Goal: Information Seeking & Learning: Learn about a topic

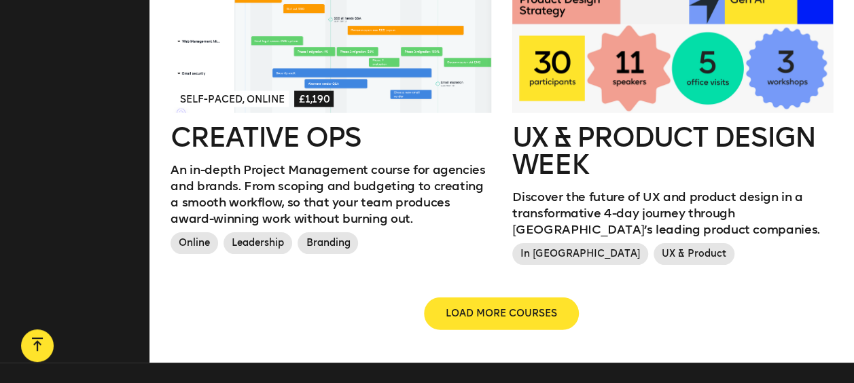
scroll to position [1570, 0]
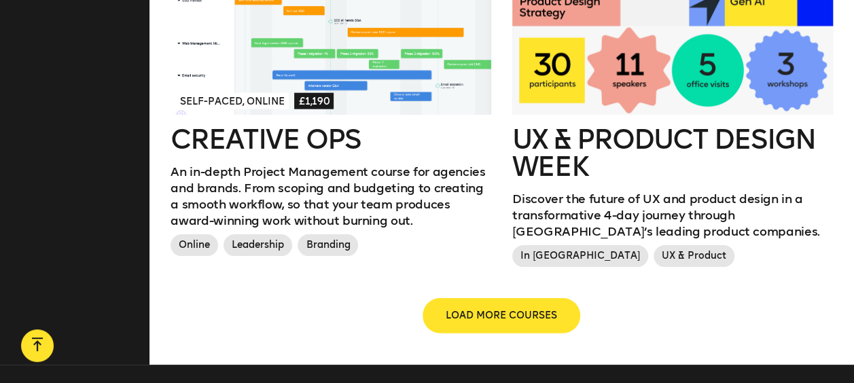
click at [489, 313] on span "LOAD MORE COURSES" at bounding box center [500, 316] width 111 height 14
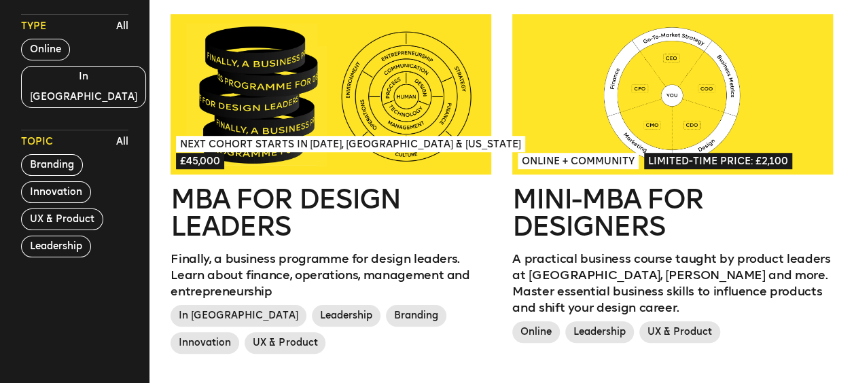
scroll to position [409, 0]
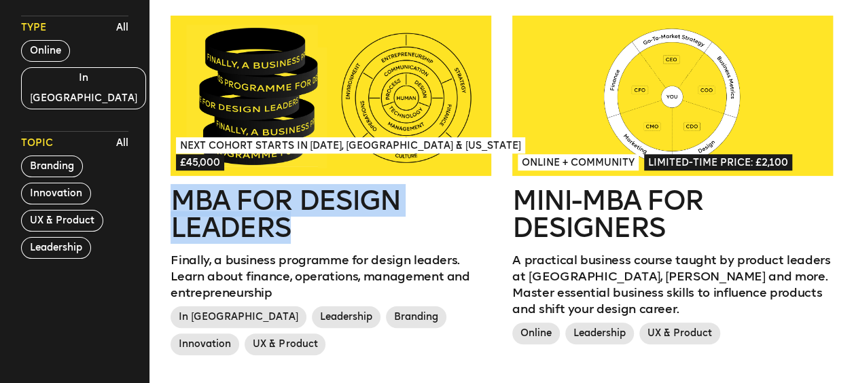
drag, startPoint x: 155, startPoint y: 191, endPoint x: 299, endPoint y: 231, distance: 149.9
copy h2 "MBA for Design Leaders"
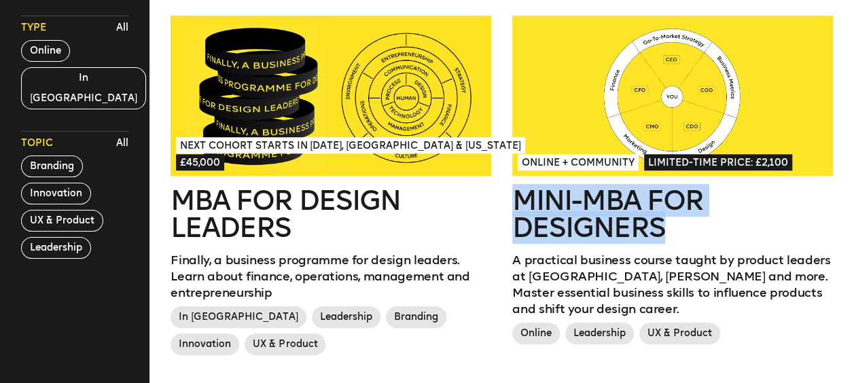
drag, startPoint x: 502, startPoint y: 192, endPoint x: 682, endPoint y: 219, distance: 181.2
click at [682, 219] on div "Online + Community Limited-time price: £2,100 Mini-MBA for Designers A practica…" at bounding box center [672, 202] width 342 height 372
copy h2 "Mini-MBA for Designers"
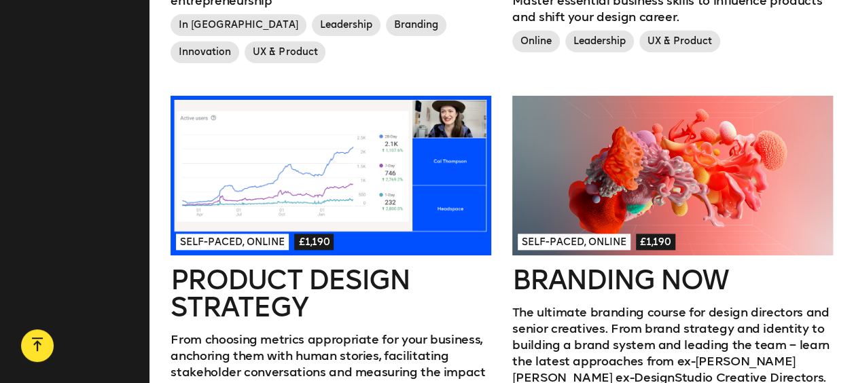
scroll to position [702, 0]
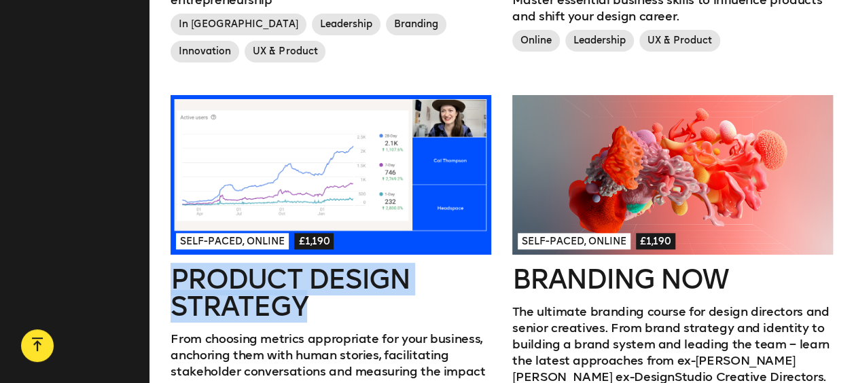
drag, startPoint x: 158, startPoint y: 262, endPoint x: 329, endPoint y: 316, distance: 180.0
copy h2 "Product Design Strategy"
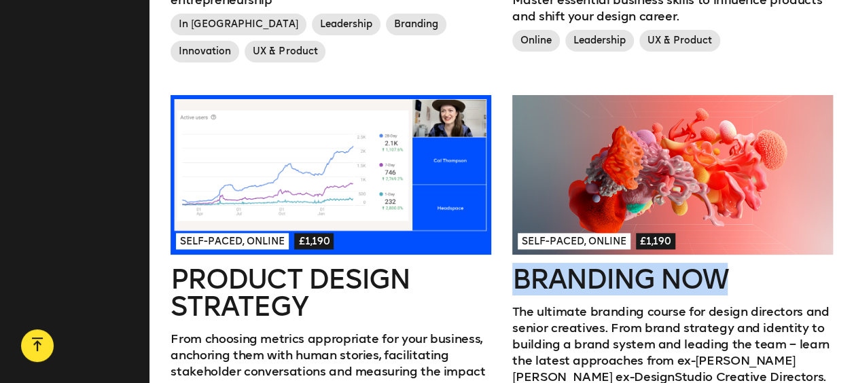
drag, startPoint x: 506, startPoint y: 276, endPoint x: 752, endPoint y: 271, distance: 245.9
click at [752, 271] on div "Self-paced, Online £1,190 Branding Now The ultimate branding course for design …" at bounding box center [672, 284] width 342 height 378
copy h2 "Branding Now"
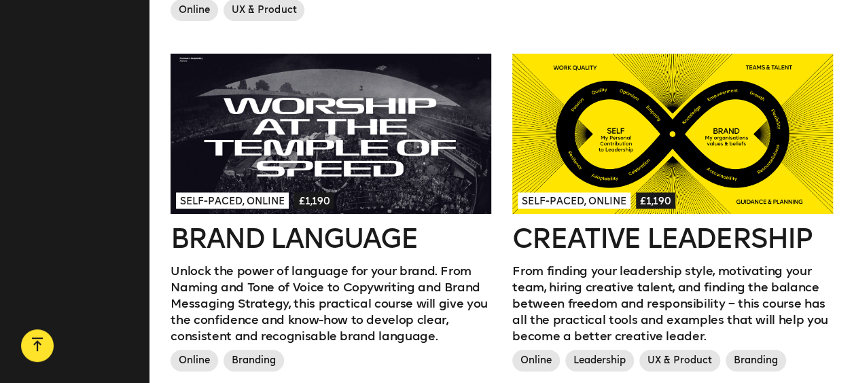
scroll to position [1176, 0]
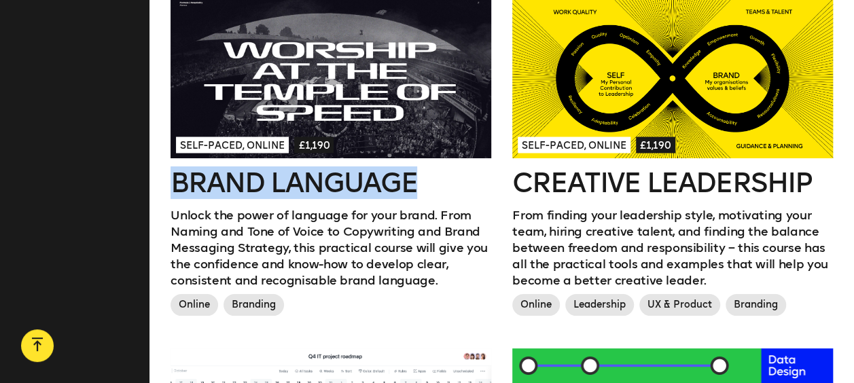
drag, startPoint x: 165, startPoint y: 180, endPoint x: 442, endPoint y: 191, distance: 277.3
click at [442, 191] on div "Self-paced, Online £1,190 Brand Language Unlock the power of language for your …" at bounding box center [331, 173] width 342 height 350
copy h2 "Brand Language"
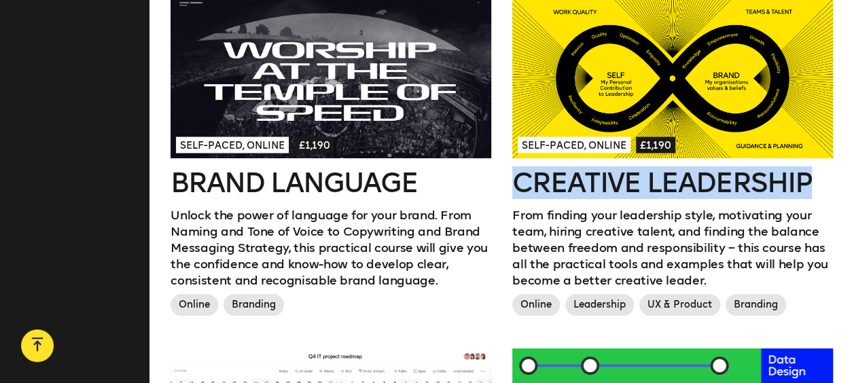
drag, startPoint x: 502, startPoint y: 177, endPoint x: 834, endPoint y: 174, distance: 331.4
click at [834, 174] on div "Self-paced, Online £1,190 Creative Leadership From finding your leadership styl…" at bounding box center [672, 173] width 342 height 350
copy h2 "Creative Leadership"
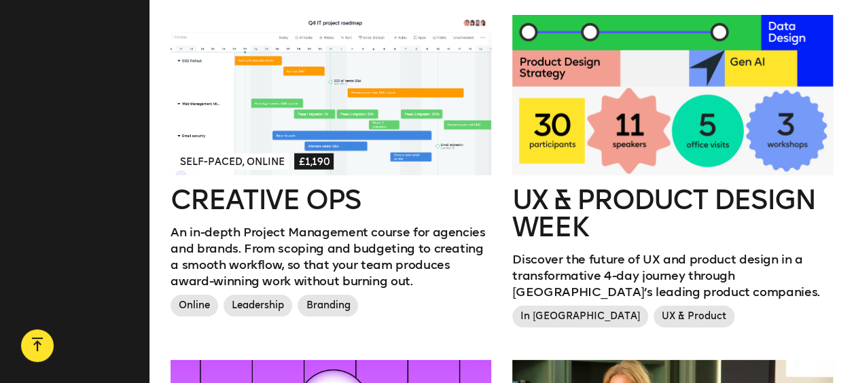
scroll to position [1510, 0]
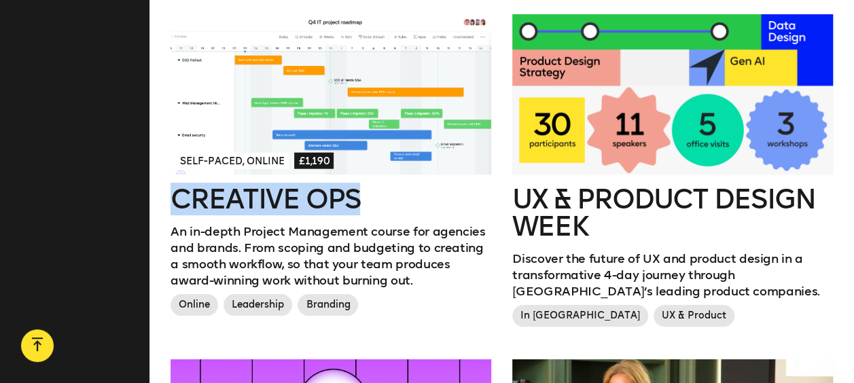
drag, startPoint x: 164, startPoint y: 202, endPoint x: 397, endPoint y: 204, distance: 232.3
click at [397, 204] on div "Self-paced, Online £1,190 Creative Ops An in-depth Project Management course fo…" at bounding box center [331, 186] width 342 height 345
copy h2 "Creative Ops"
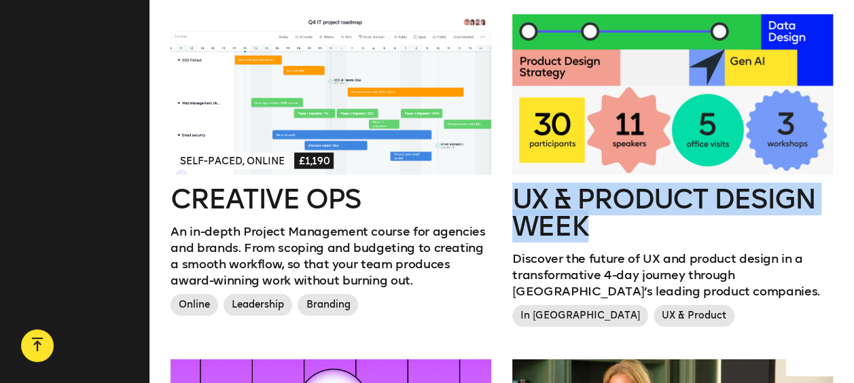
drag, startPoint x: 508, startPoint y: 194, endPoint x: 610, endPoint y: 232, distance: 108.7
click at [610, 232] on div "UX & Product Design Week Discover the future of UX and product design in a tran…" at bounding box center [672, 186] width 342 height 345
copy h2 "UX & Product Design Week"
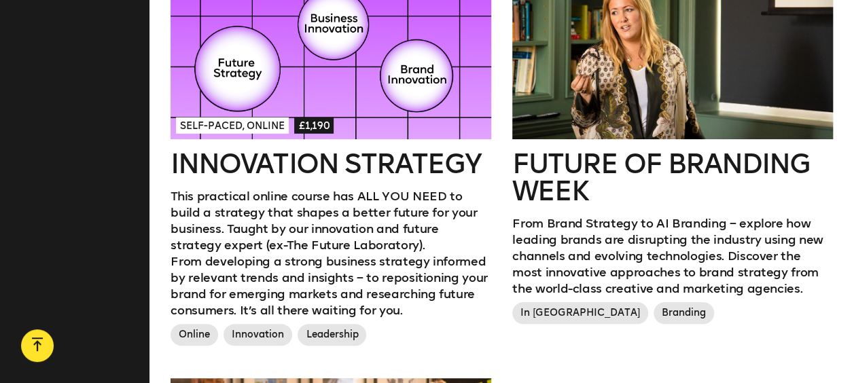
scroll to position [1911, 0]
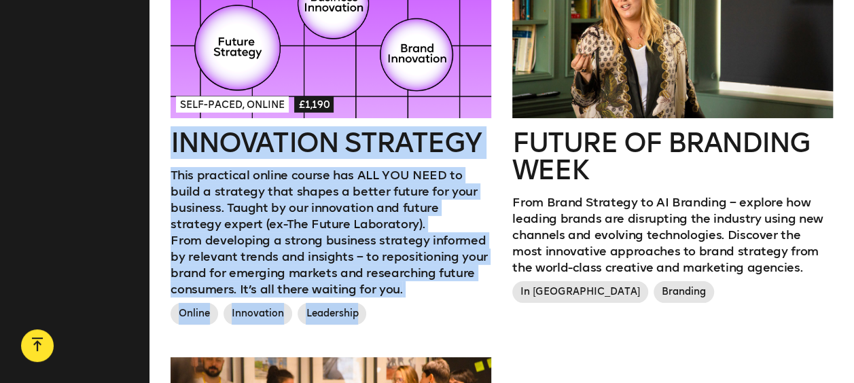
drag, startPoint x: 165, startPoint y: 143, endPoint x: 518, endPoint y: 136, distance: 353.2
click at [355, 189] on p "This practical online course has ALL YOU NEED to build a strategy that shapes a…" at bounding box center [330, 199] width 320 height 65
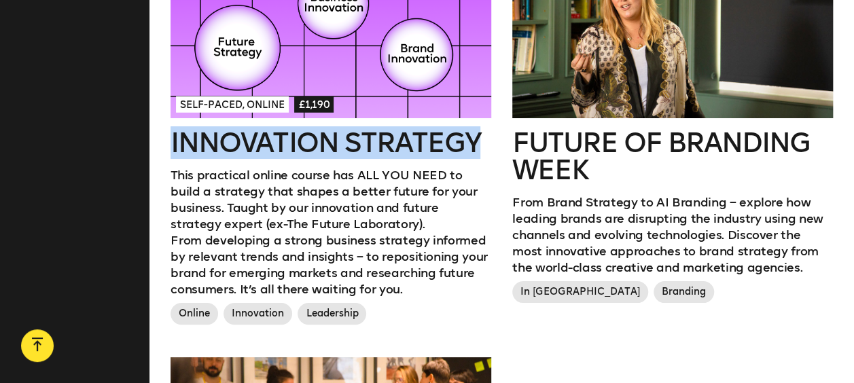
drag, startPoint x: 162, startPoint y: 134, endPoint x: 497, endPoint y: 141, distance: 334.8
click at [497, 141] on div "Self-paced, Online £1,190 Innovation Strategy This practical online course has …" at bounding box center [331, 158] width 342 height 399
copy h2 "Innovation Strategy"
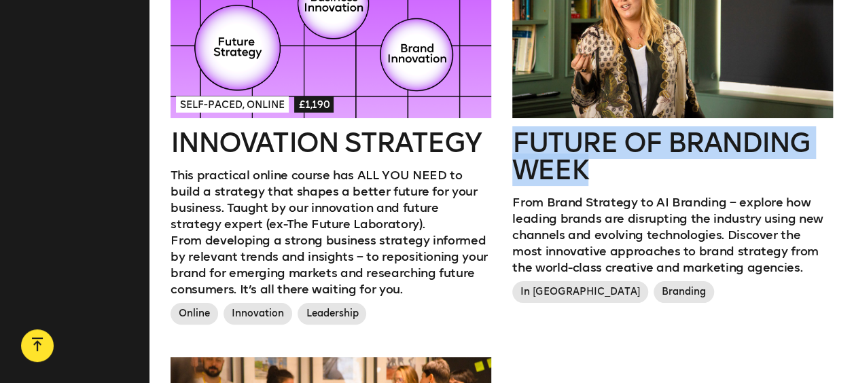
drag, startPoint x: 505, startPoint y: 134, endPoint x: 630, endPoint y: 182, distance: 134.3
click at [630, 182] on div "Future of branding week From Brand Strategy to AI Branding – explore how leadin…" at bounding box center [672, 158] width 342 height 399
copy h2 "Future of branding week"
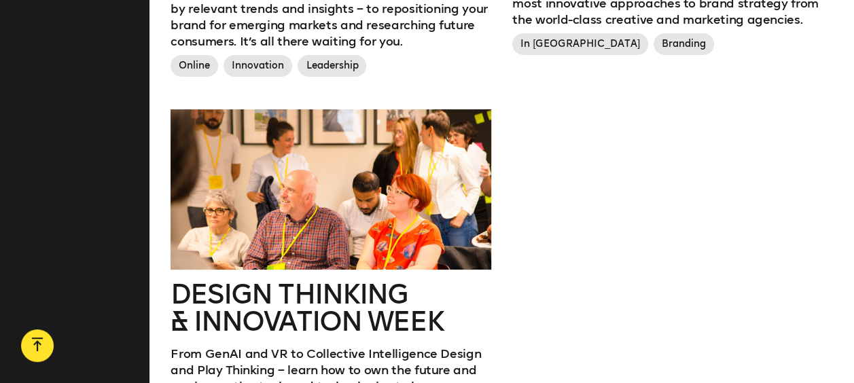
scroll to position [2159, 0]
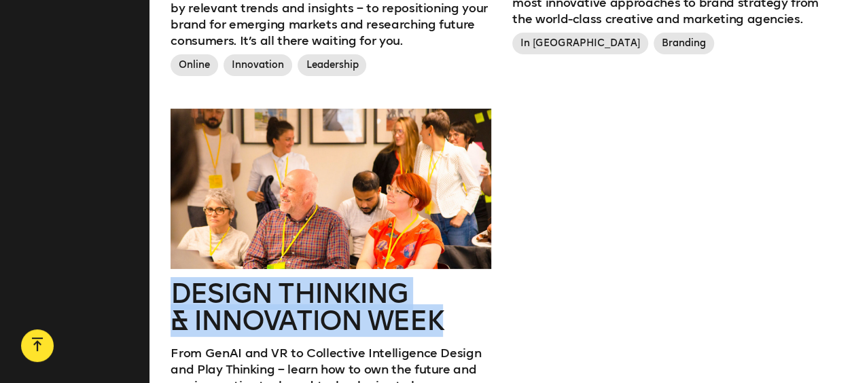
drag, startPoint x: 160, startPoint y: 294, endPoint x: 466, endPoint y: 316, distance: 306.3
click at [466, 316] on div "Design Thinking & innovation Week From GenAI and VR to Collective Intelligence …" at bounding box center [331, 306] width 342 height 394
